Goal: Task Accomplishment & Management: Manage account settings

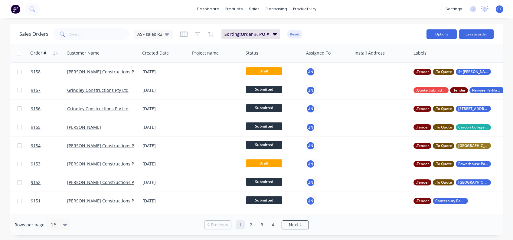
click at [440, 35] on button "Options" at bounding box center [442, 34] width 30 height 10
click at [384, 33] on div "Sales Orders ASF sales R2 Sorting: Order #, PO # Reset" at bounding box center [220, 34] width 402 height 15
click at [33, 9] on icon at bounding box center [32, 9] width 6 height 6
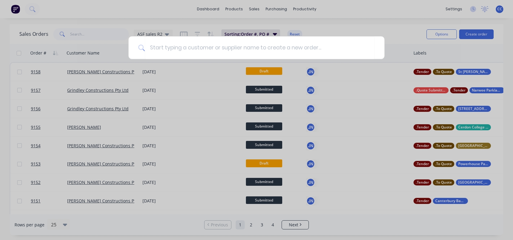
click at [57, 7] on div at bounding box center [256, 120] width 513 height 240
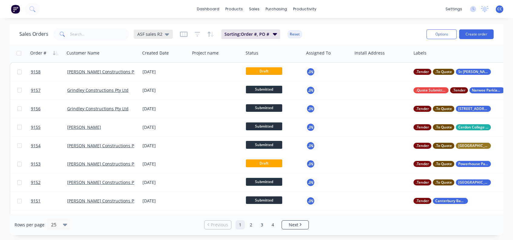
click at [166, 34] on icon at bounding box center [167, 34] width 4 height 2
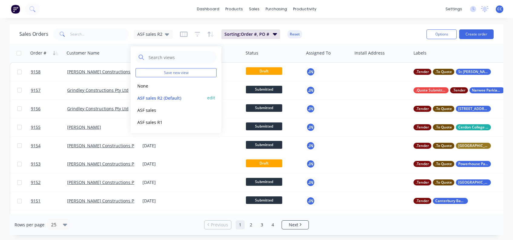
click at [169, 94] on button "ASF sales R2 (Default)" at bounding box center [170, 97] width 69 height 7
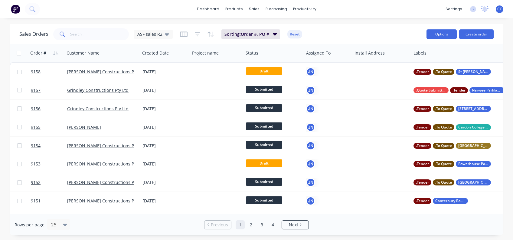
click at [440, 34] on button "Options" at bounding box center [442, 34] width 30 height 10
click at [409, 71] on div "Export" at bounding box center [424, 73] width 56 height 9
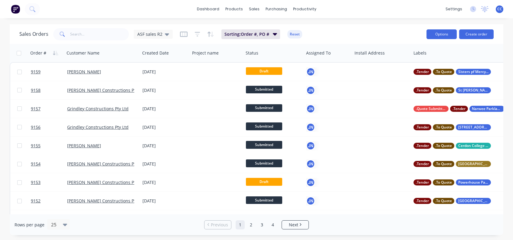
click at [446, 31] on button "Options" at bounding box center [442, 34] width 30 height 10
click at [407, 74] on div "Export" at bounding box center [424, 73] width 56 height 9
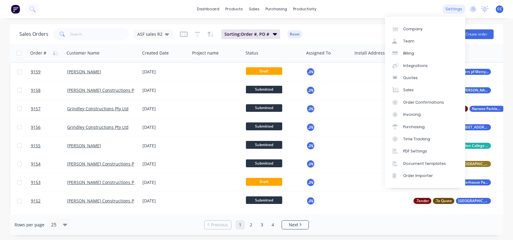
click at [459, 8] on div "settings" at bounding box center [454, 9] width 23 height 9
click at [413, 87] on link "Sales" at bounding box center [425, 90] width 80 height 12
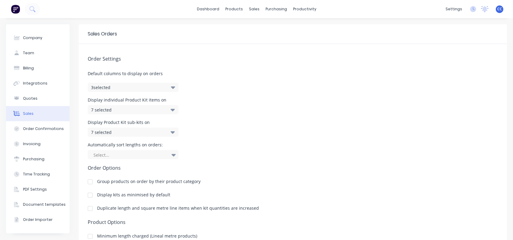
click at [175, 86] on button "3 selected" at bounding box center [133, 87] width 91 height 9
drag, startPoint x: 208, startPoint y: 85, endPoint x: 215, endPoint y: 85, distance: 6.7
click at [209, 85] on div "Order Settings Default columns to display on orders 3 selected Display individu…" at bounding box center [293, 169] width 428 height 251
click at [169, 109] on div "7 selected" at bounding box center [133, 109] width 91 height 9
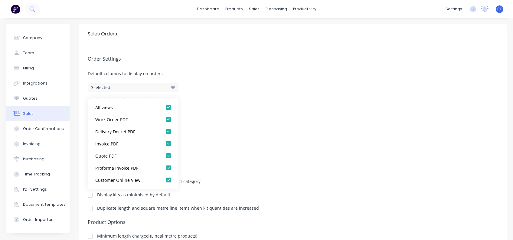
scroll to position [40, 0]
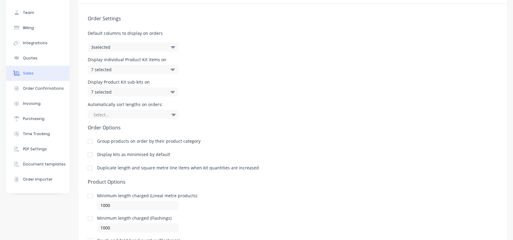
click at [252, 114] on div "Automatically sort lengths on orders: Select..." at bounding box center [293, 110] width 410 height 16
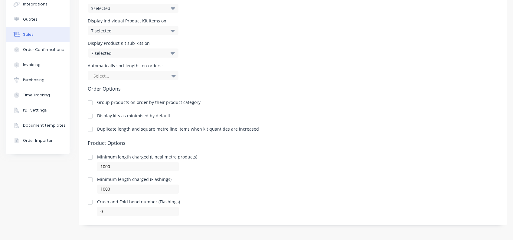
scroll to position [0, 0]
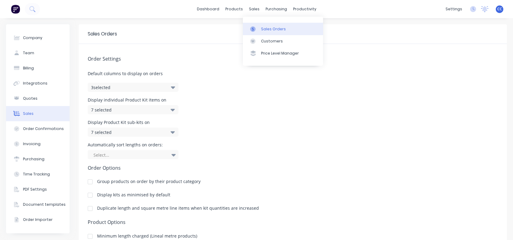
click at [270, 28] on div "Sales Orders" at bounding box center [273, 28] width 25 height 5
